Goal: Task Accomplishment & Management: Manage account settings

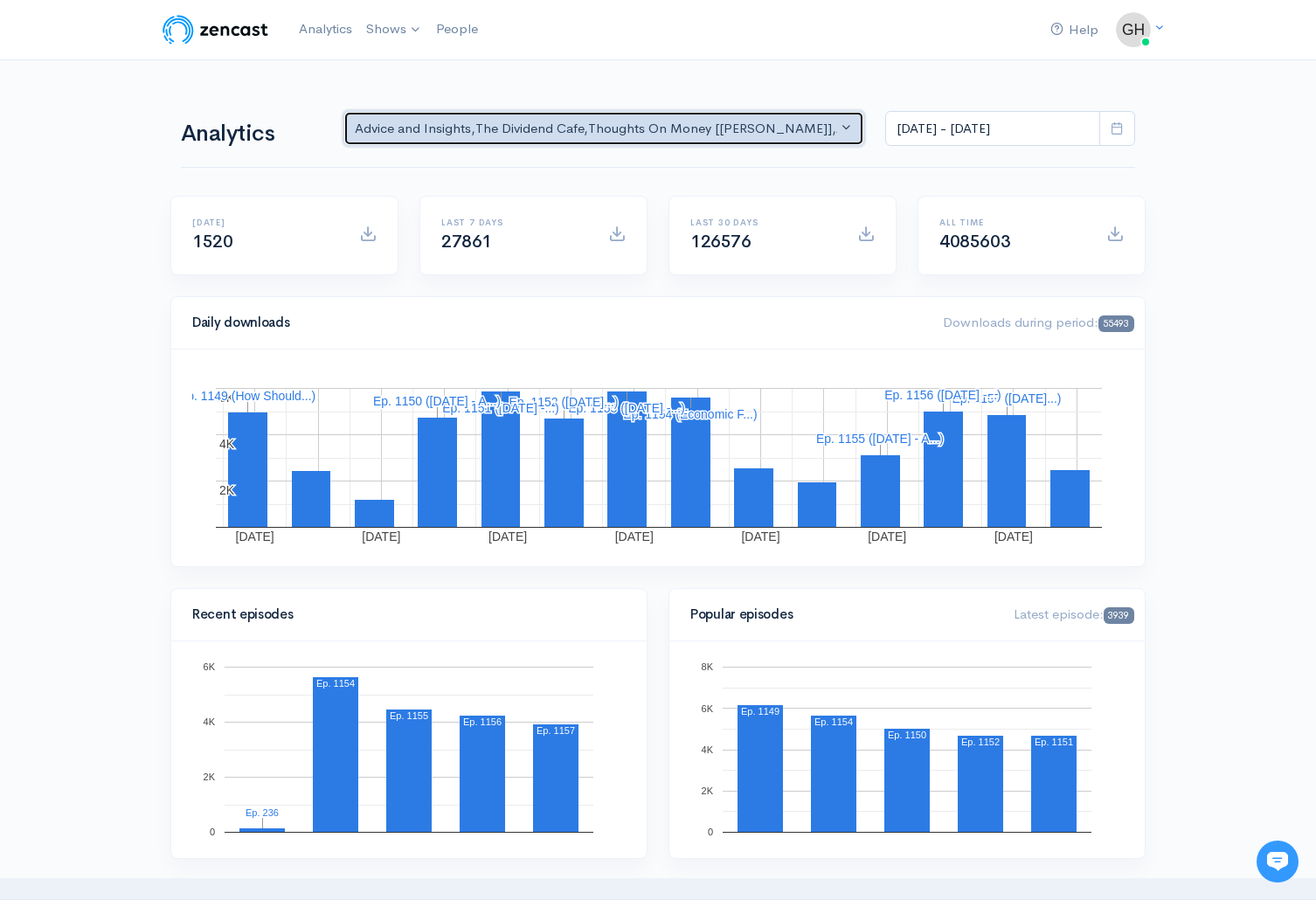
click at [847, 123] on button "Advice and Insights , The Dividend Cafe , Thoughts On Money [[PERSON_NAME]] , A…" at bounding box center [604, 128] width 520 height 36
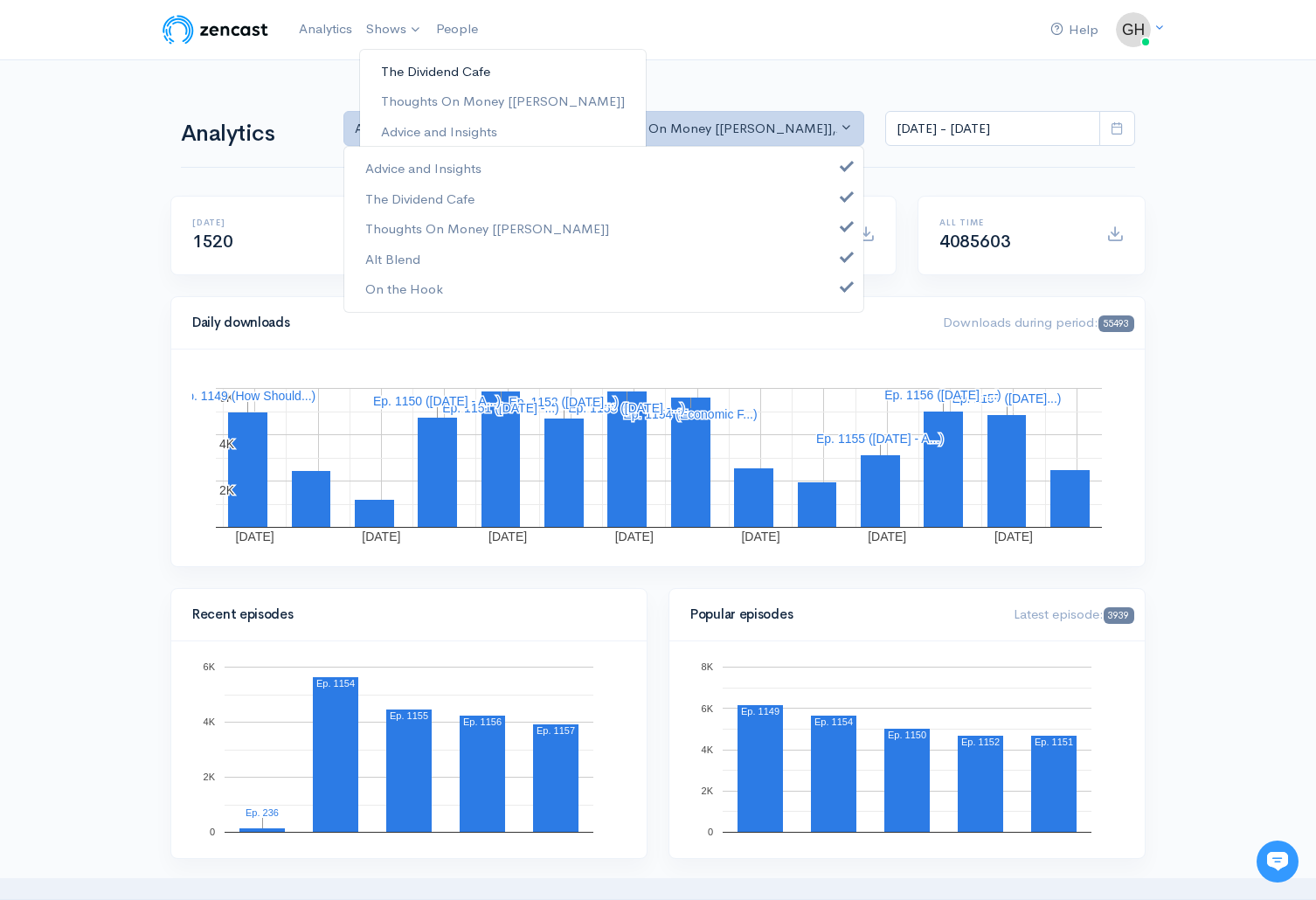
click at [401, 78] on link "The Dividend Cafe" at bounding box center [503, 72] width 286 height 30
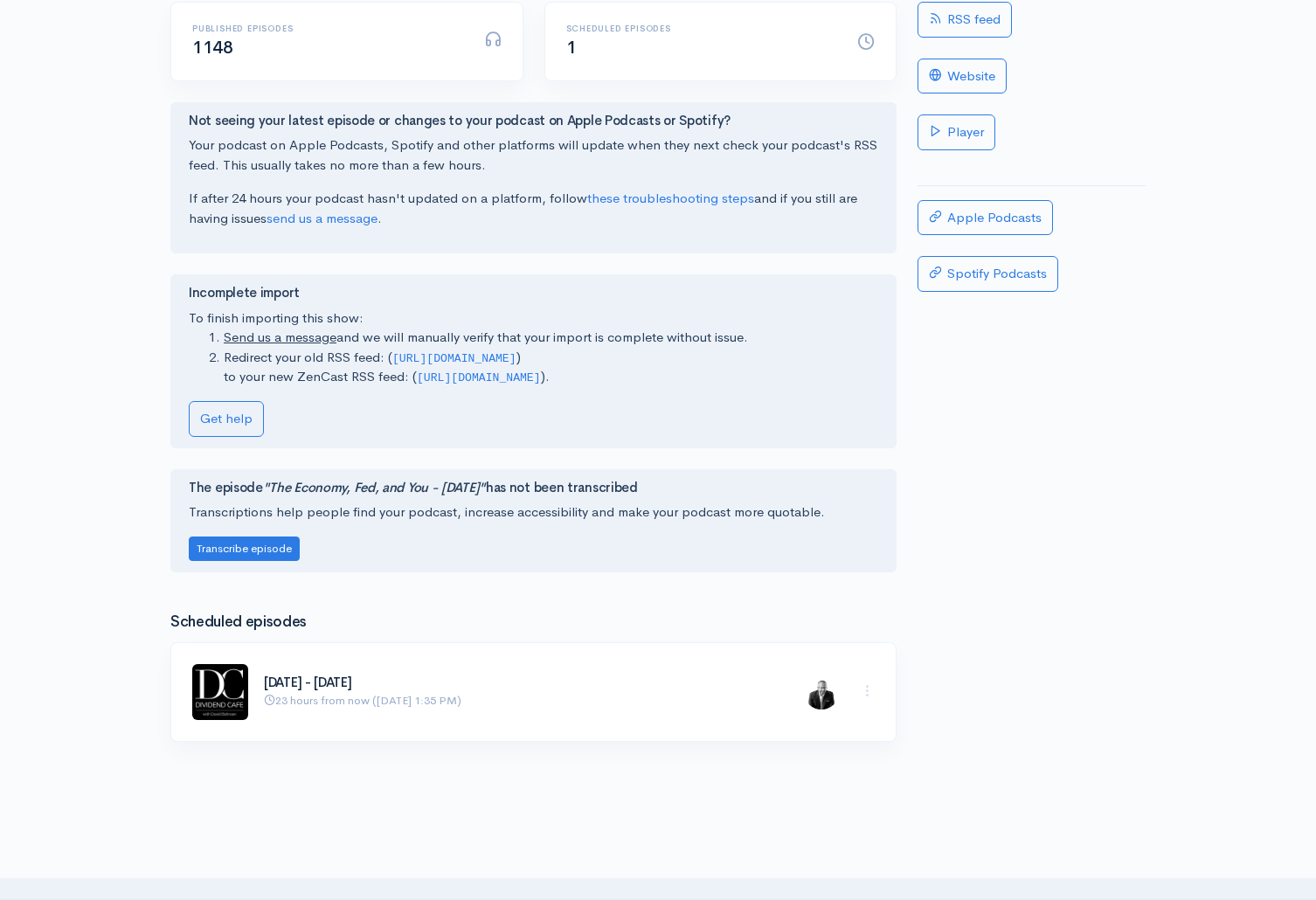
scroll to position [350, 0]
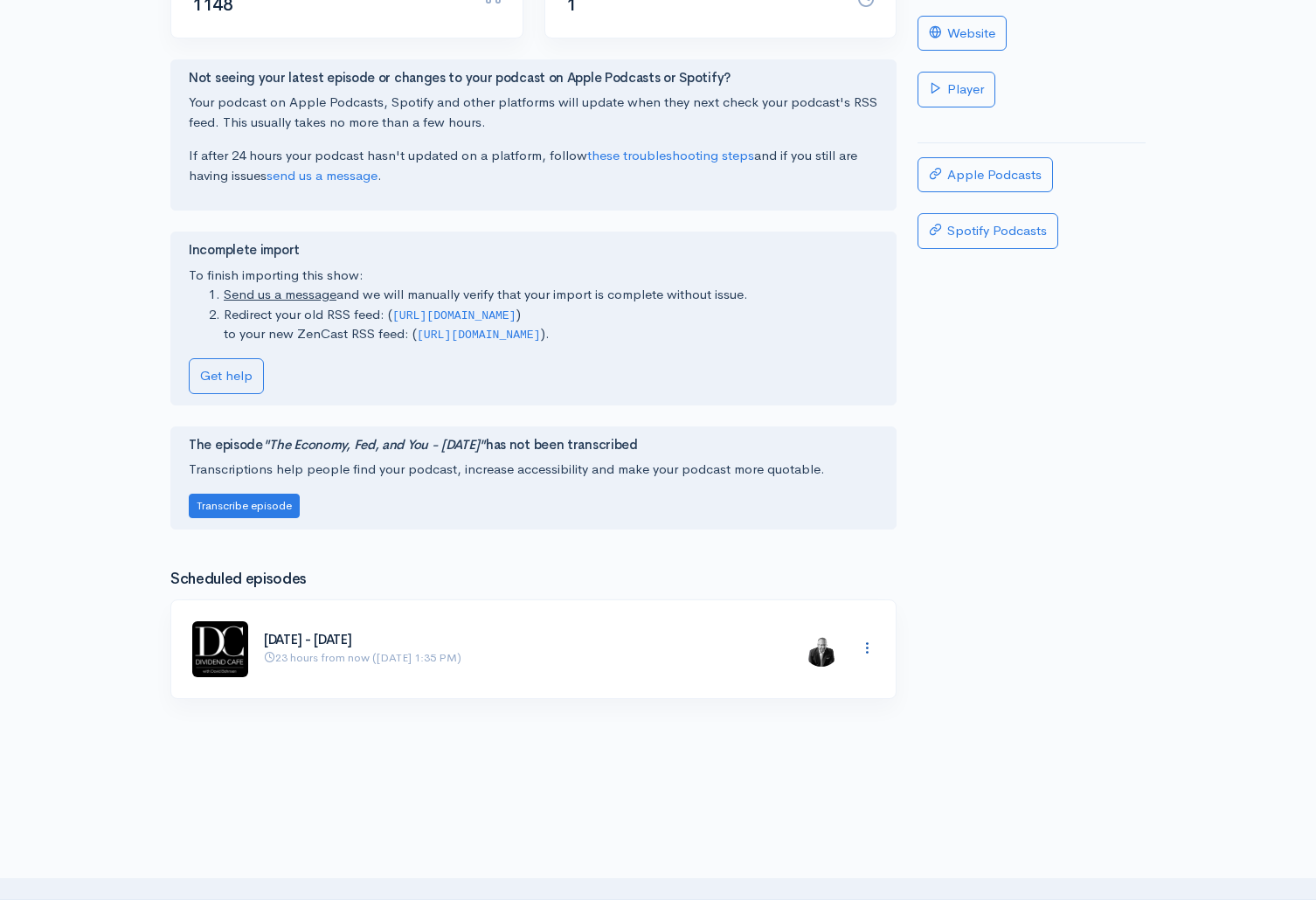
click at [867, 644] on icon at bounding box center [867, 648] width 15 height 15
click at [776, 666] on link "Edit" at bounding box center [805, 681] width 138 height 30
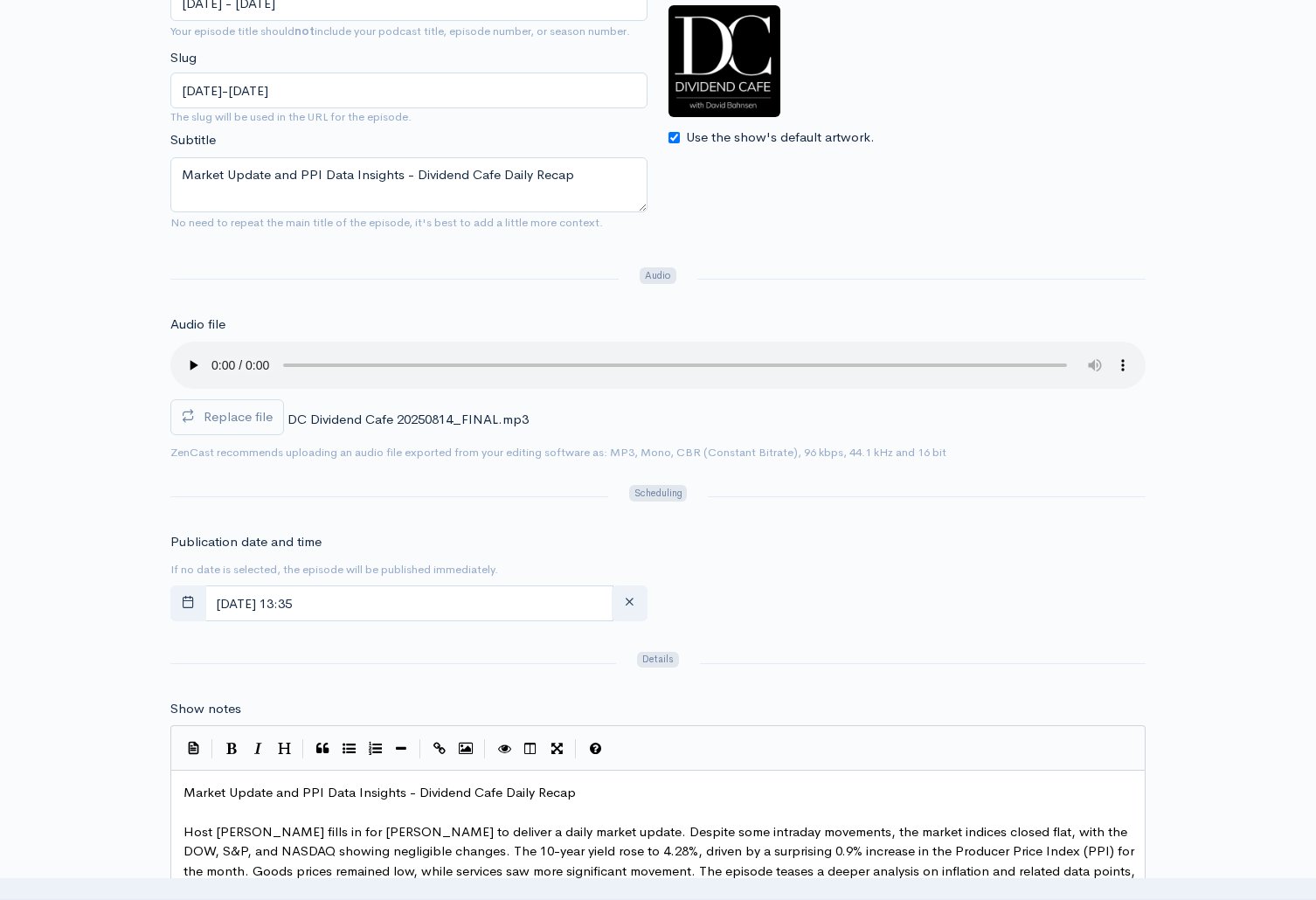
scroll to position [350, 0]
click at [394, 601] on input "[DATE] 13:35" at bounding box center [409, 603] width 409 height 36
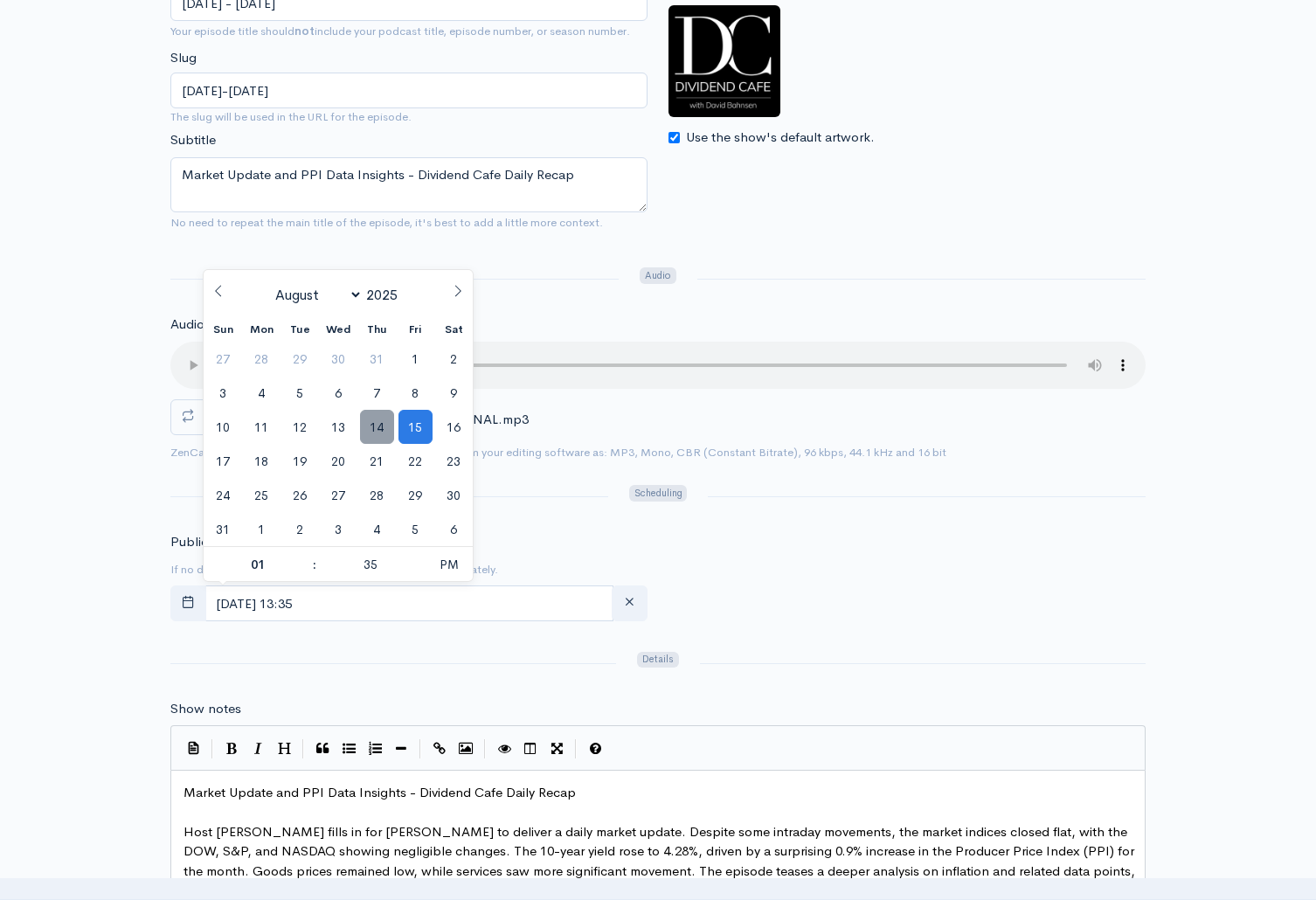
click at [381, 424] on span "14" at bounding box center [377, 426] width 34 height 34
click at [361, 604] on input "[DATE] 13:35" at bounding box center [409, 603] width 409 height 36
click at [310, 551] on span at bounding box center [305, 556] width 12 height 18
type input "[DATE] 14:35"
type input "02"
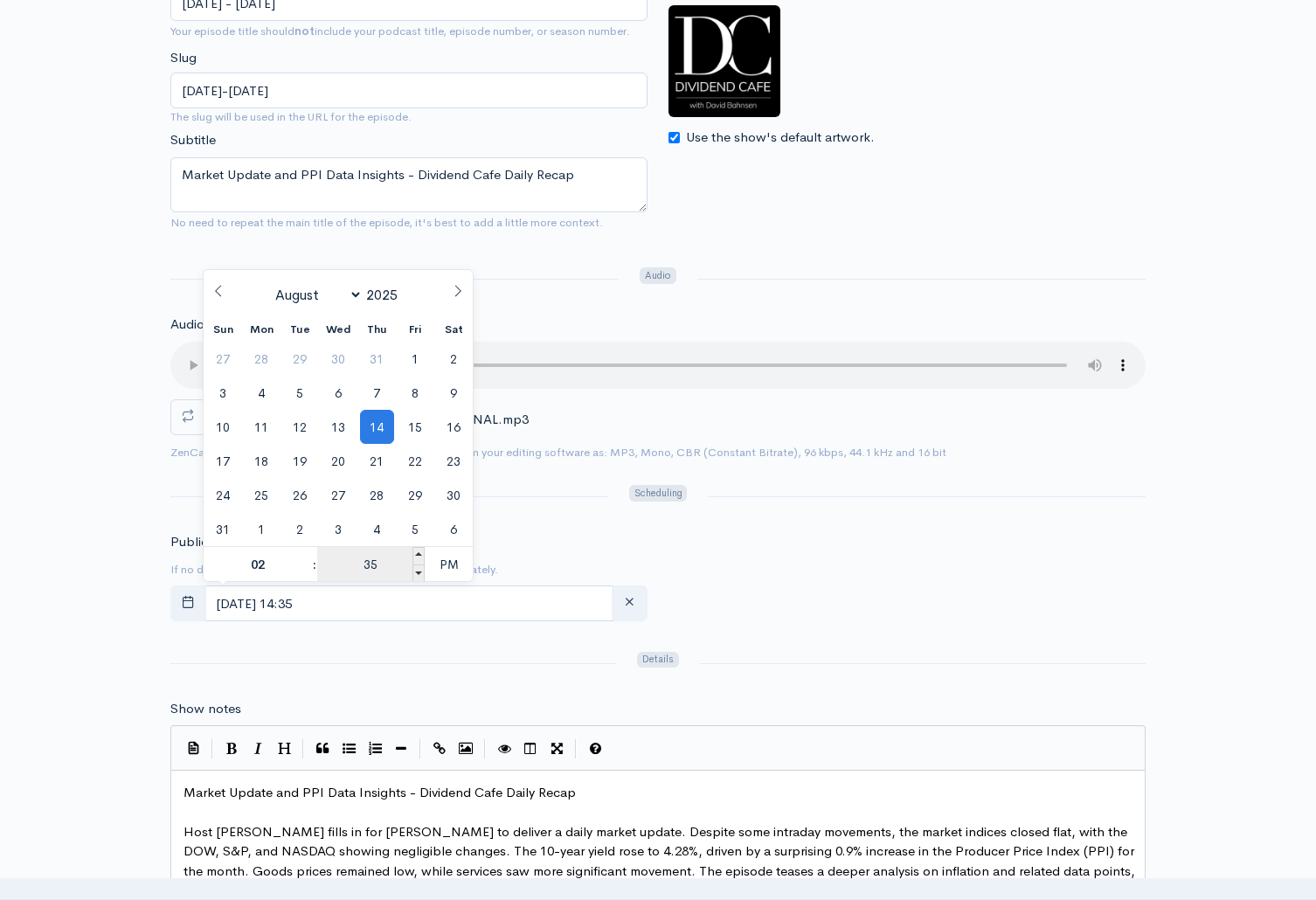
click at [390, 570] on input "35" at bounding box center [371, 565] width 107 height 35
type input "15"
type input "[DATE] 14:15"
click at [936, 614] on div "Publication date and time If no date is selected, the episode will be published…" at bounding box center [657, 580] width 996 height 96
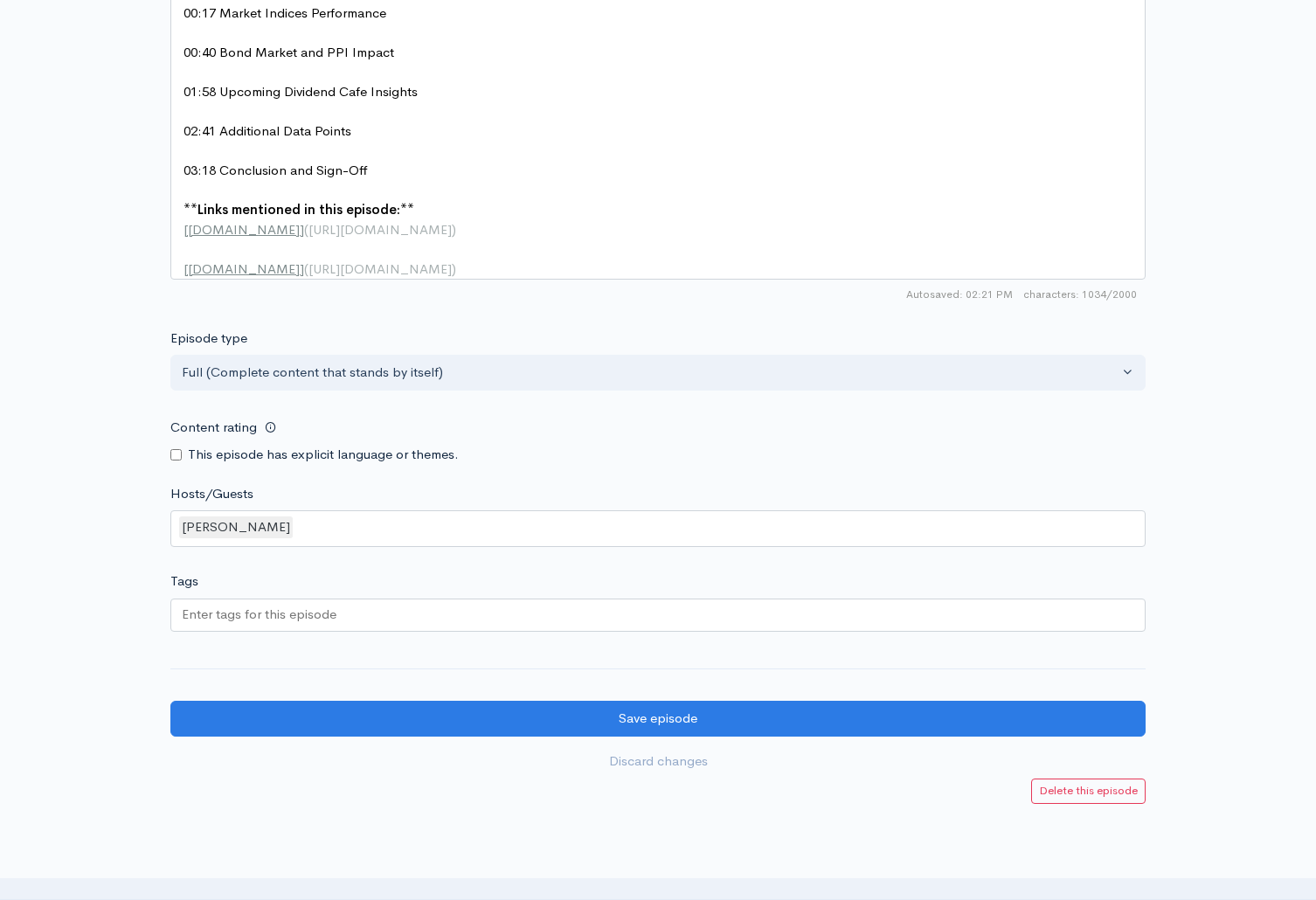
scroll to position [1311, 0]
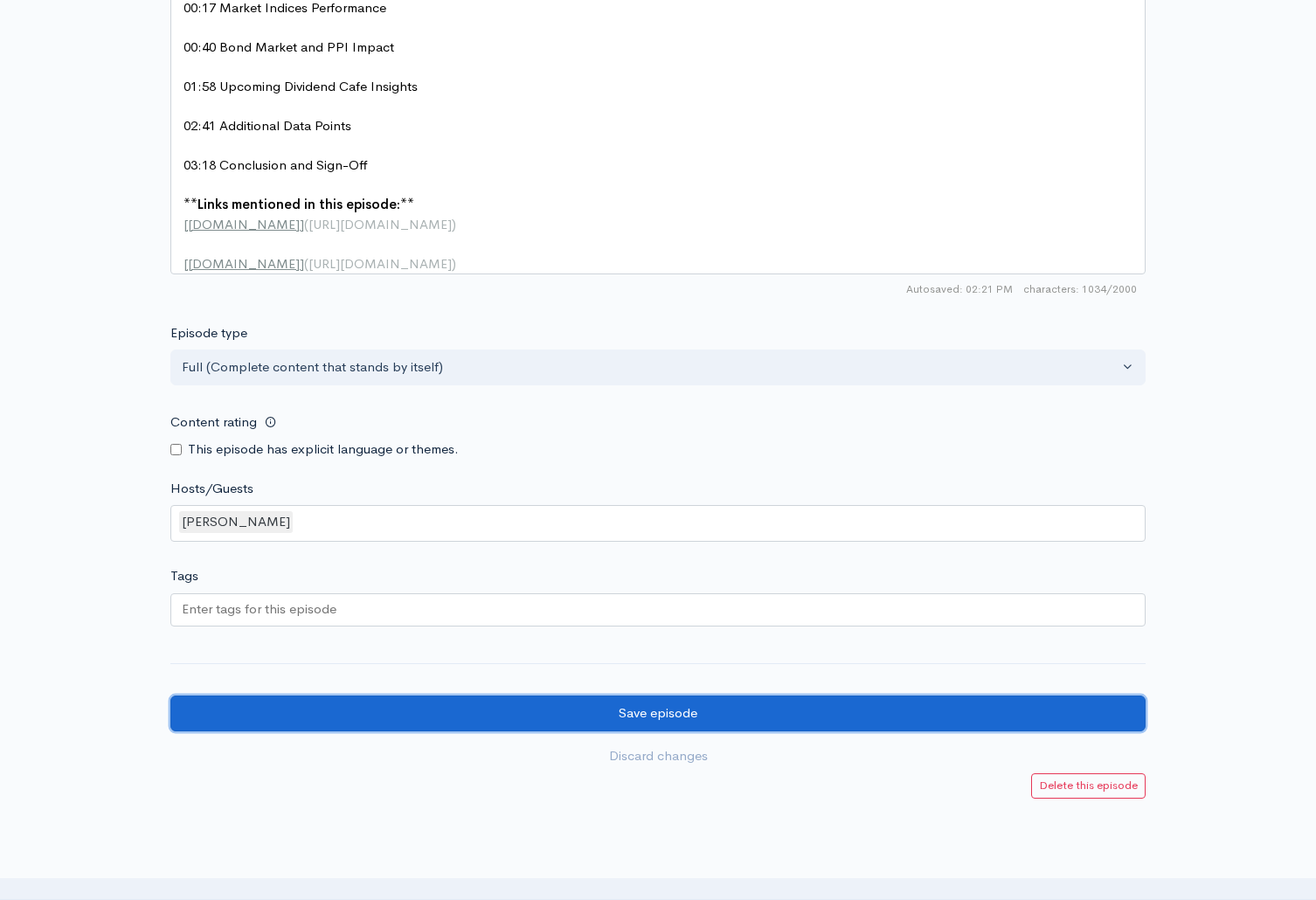
click at [646, 726] on input "Save episode" at bounding box center [658, 714] width 975 height 36
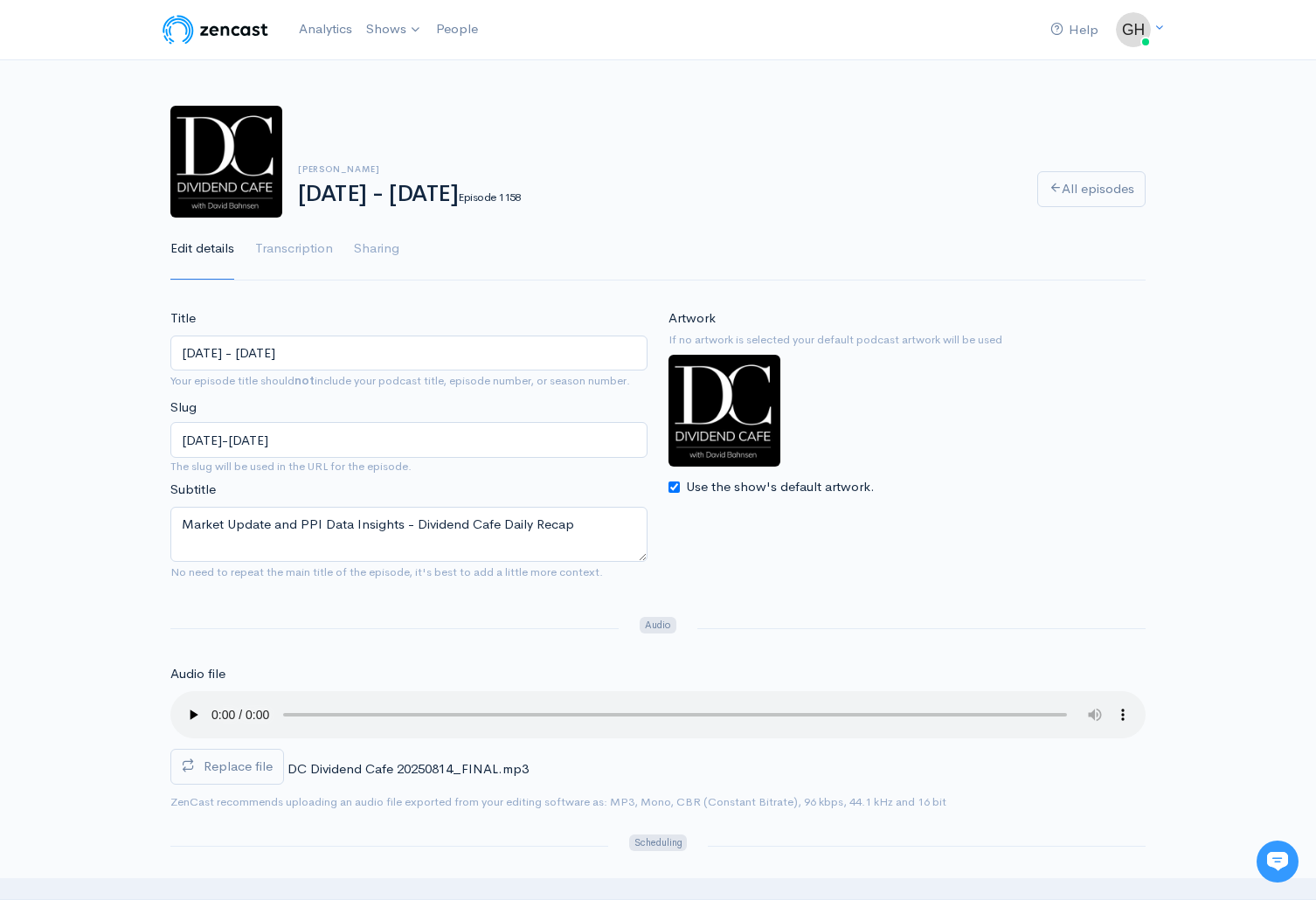
click at [1105, 187] on link "All episodes" at bounding box center [1091, 189] width 108 height 36
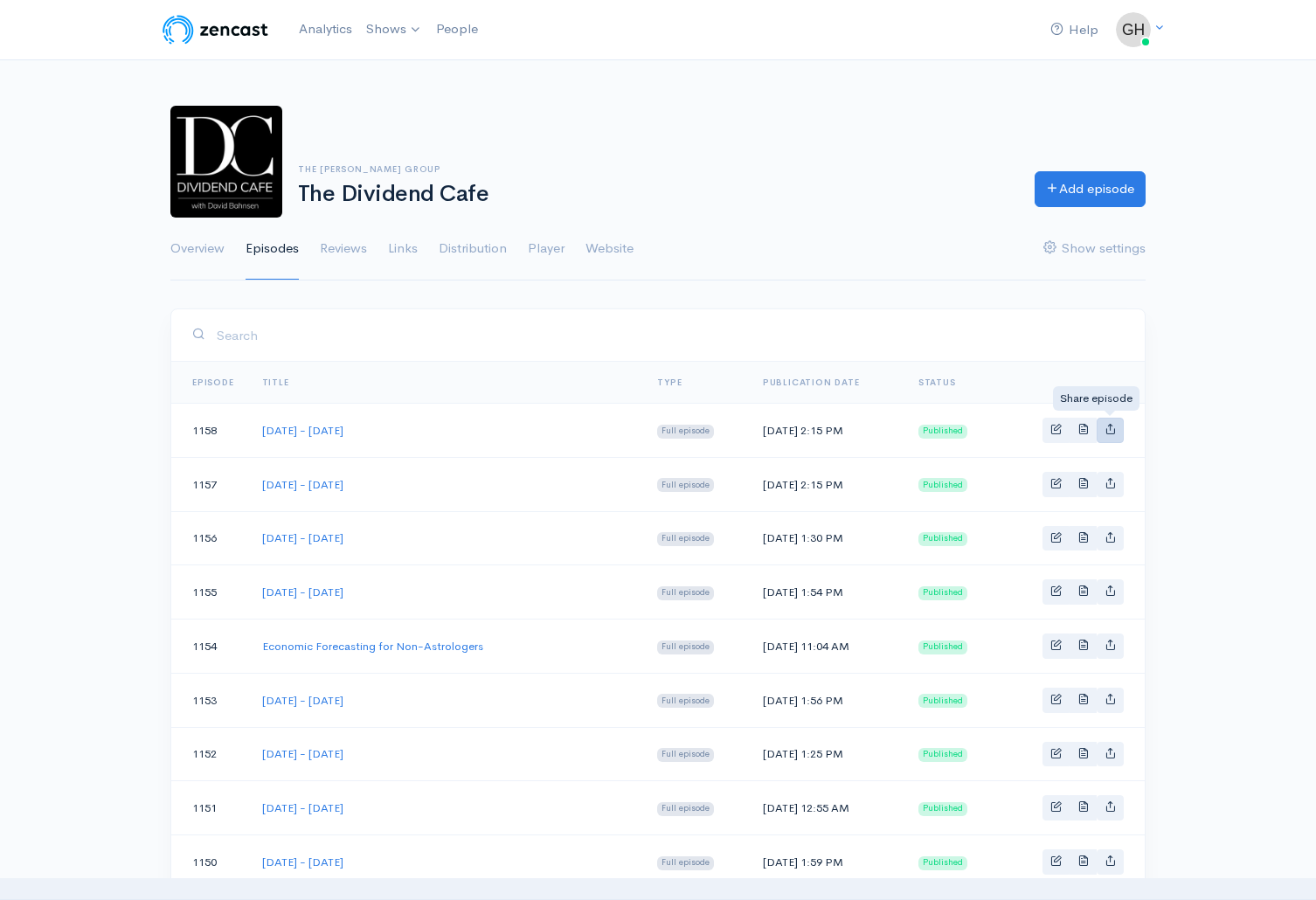
click at [1110, 429] on icon "Basic example" at bounding box center [1110, 428] width 11 height 11
type input "https://podcast.dividendcafe.com/episodes/thursday-august-14-2025"
type input "https://dts.podtrac.com/redirect.mp3/media.zencast.fm/the-dividend-cafe-1/f9406…"
type input "<iframe src='https://share.zencast.fm/embed/episode/f9406ded-8b67-4659-b0a7-a4e…"
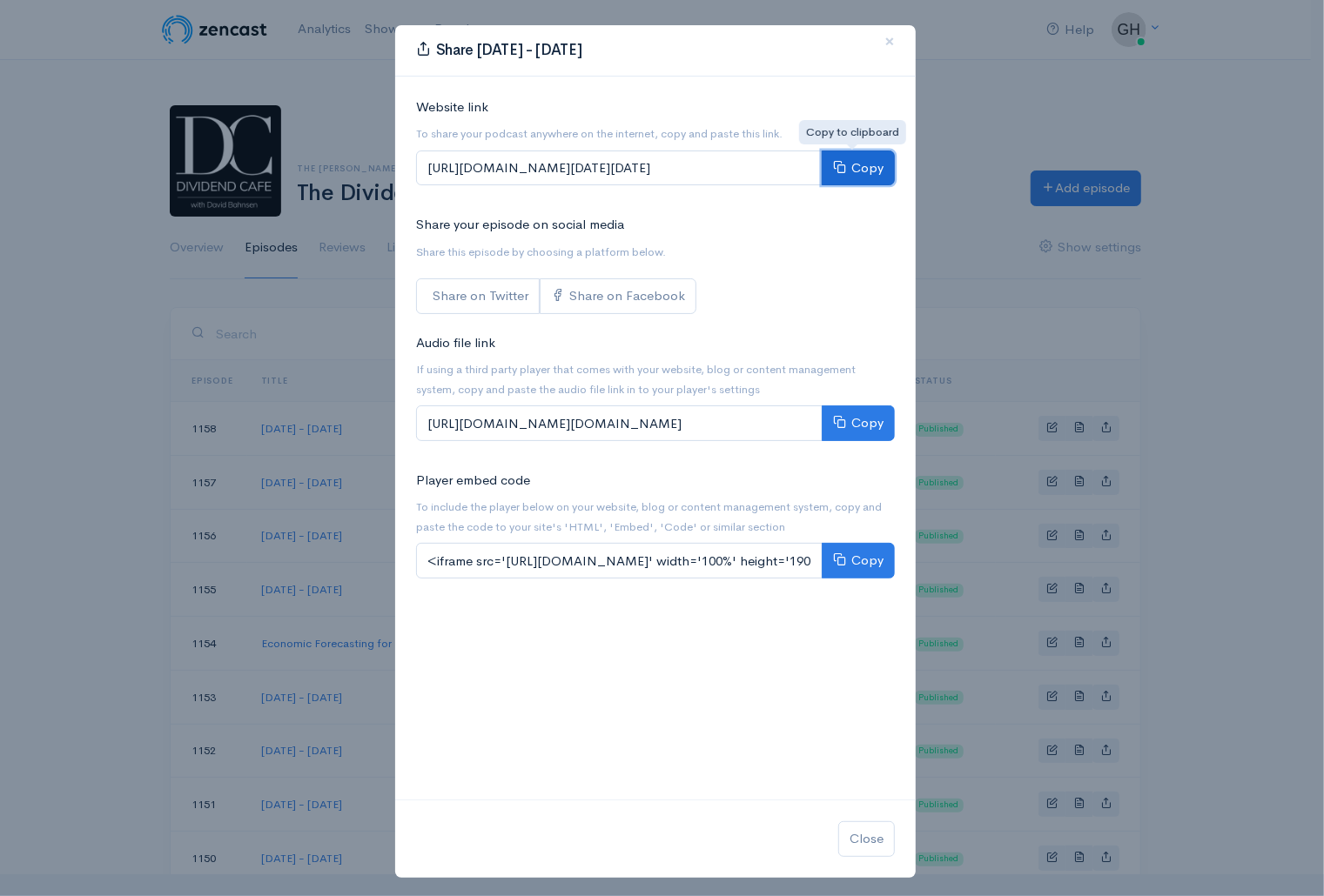
click at [854, 180] on button "Copy" at bounding box center [859, 168] width 74 height 36
